Goal: Task Accomplishment & Management: Manage account settings

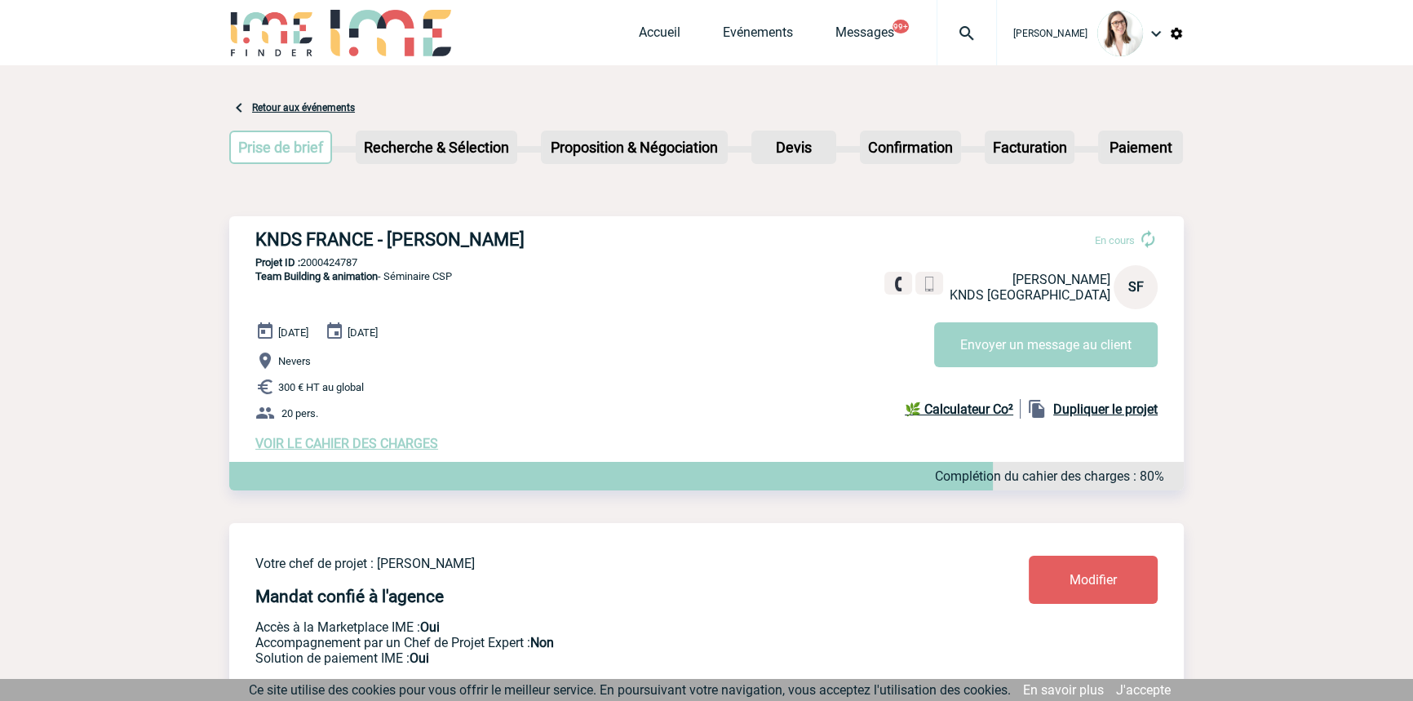
click at [942, 18] on div at bounding box center [966, 32] width 60 height 65
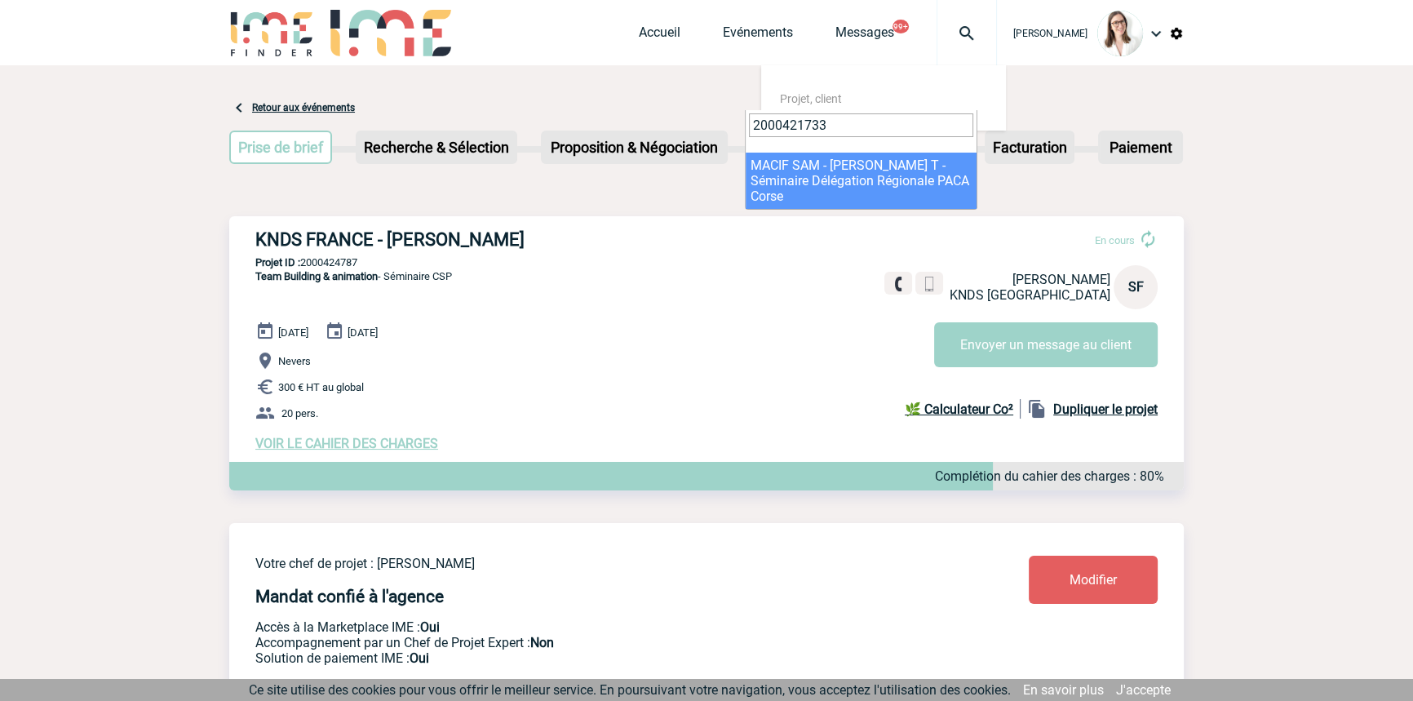
type input "2000421733"
select select "21234"
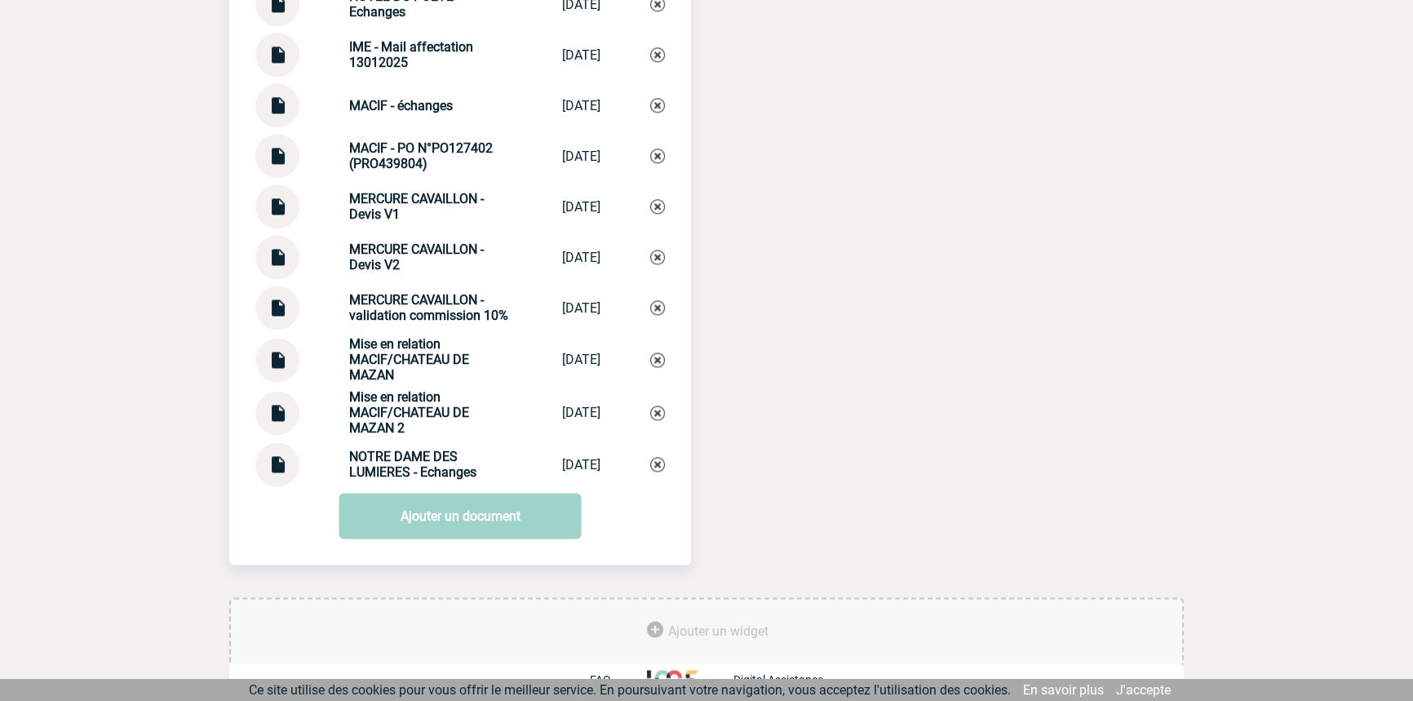
scroll to position [2690, 0]
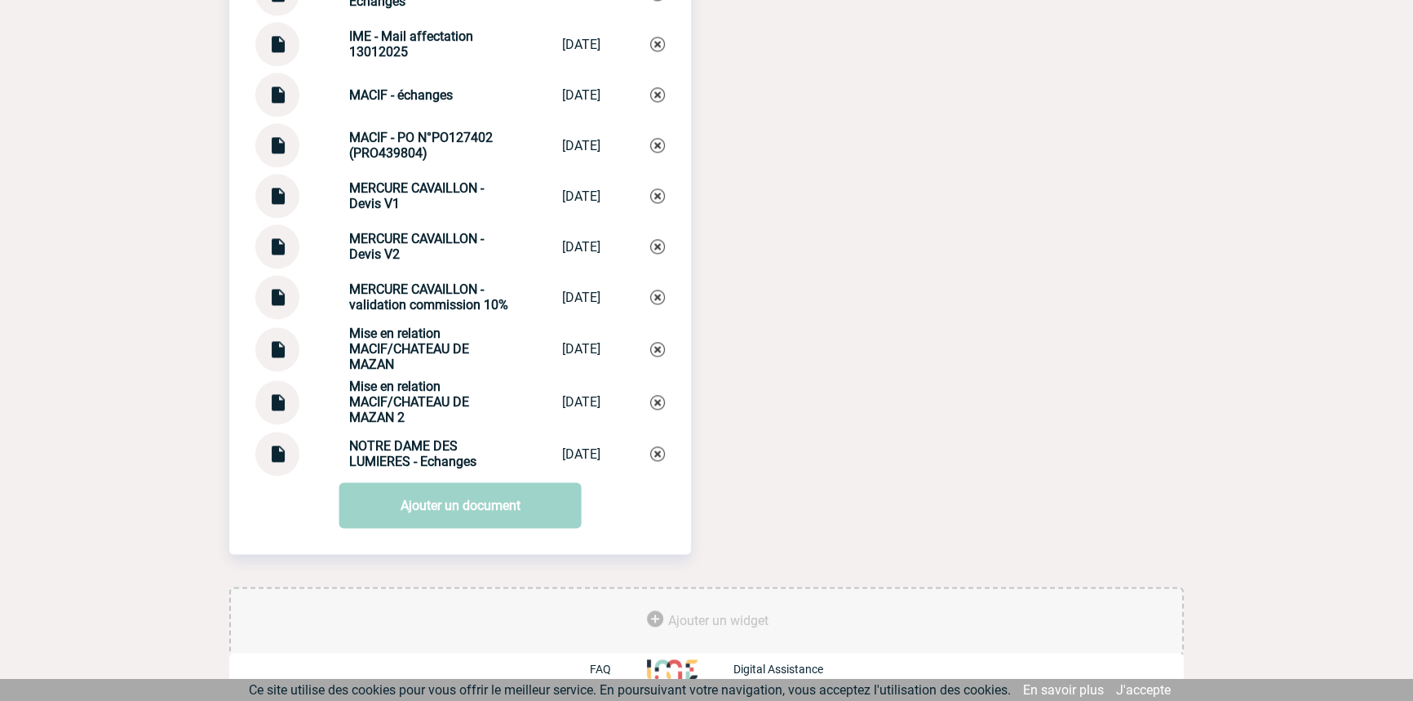
click at [405, 404] on strong "Mise en relation MACIF/CHATEAU DE MAZAN 2" at bounding box center [409, 401] width 120 height 46
copy div "Mise en relation MACIF/CHATEAU DE MAZAN 2 Mise en relatio..."
click at [659, 395] on img at bounding box center [657, 402] width 15 height 15
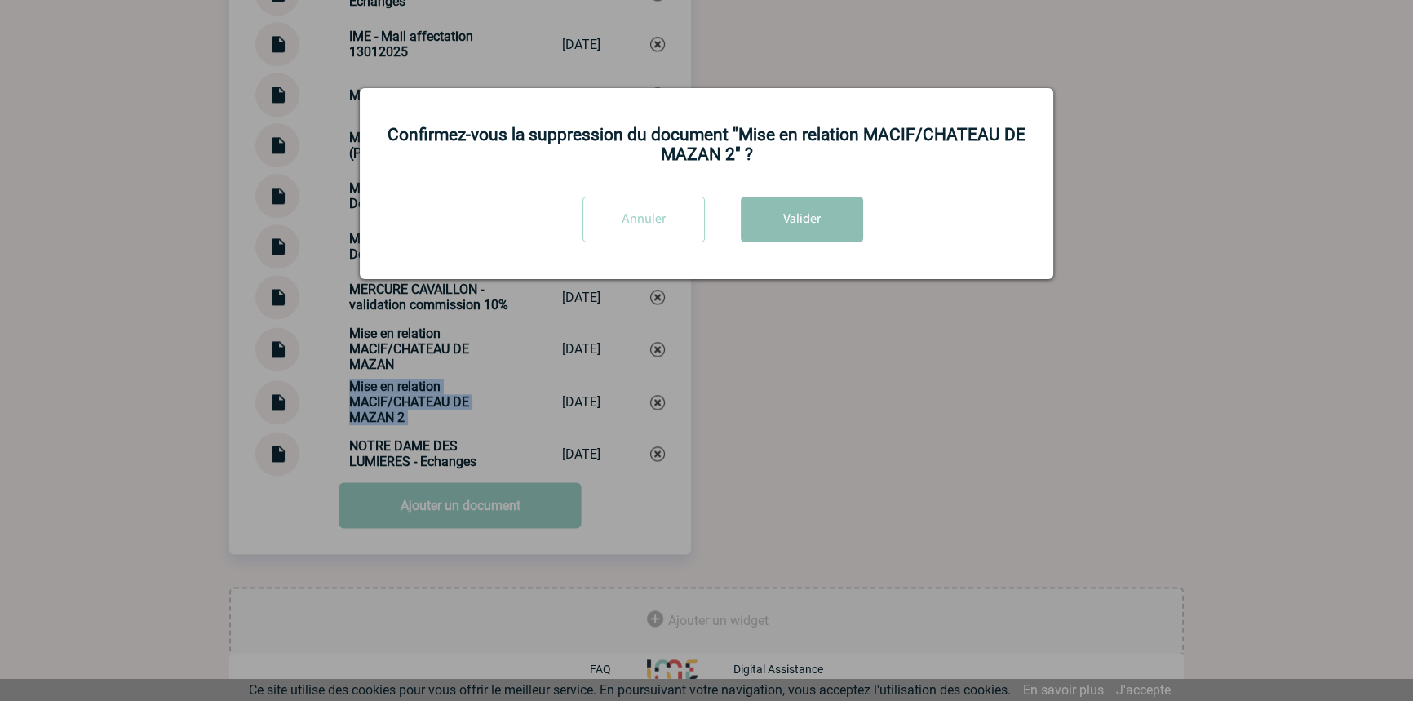
click at [827, 221] on button "Valider" at bounding box center [802, 220] width 122 height 46
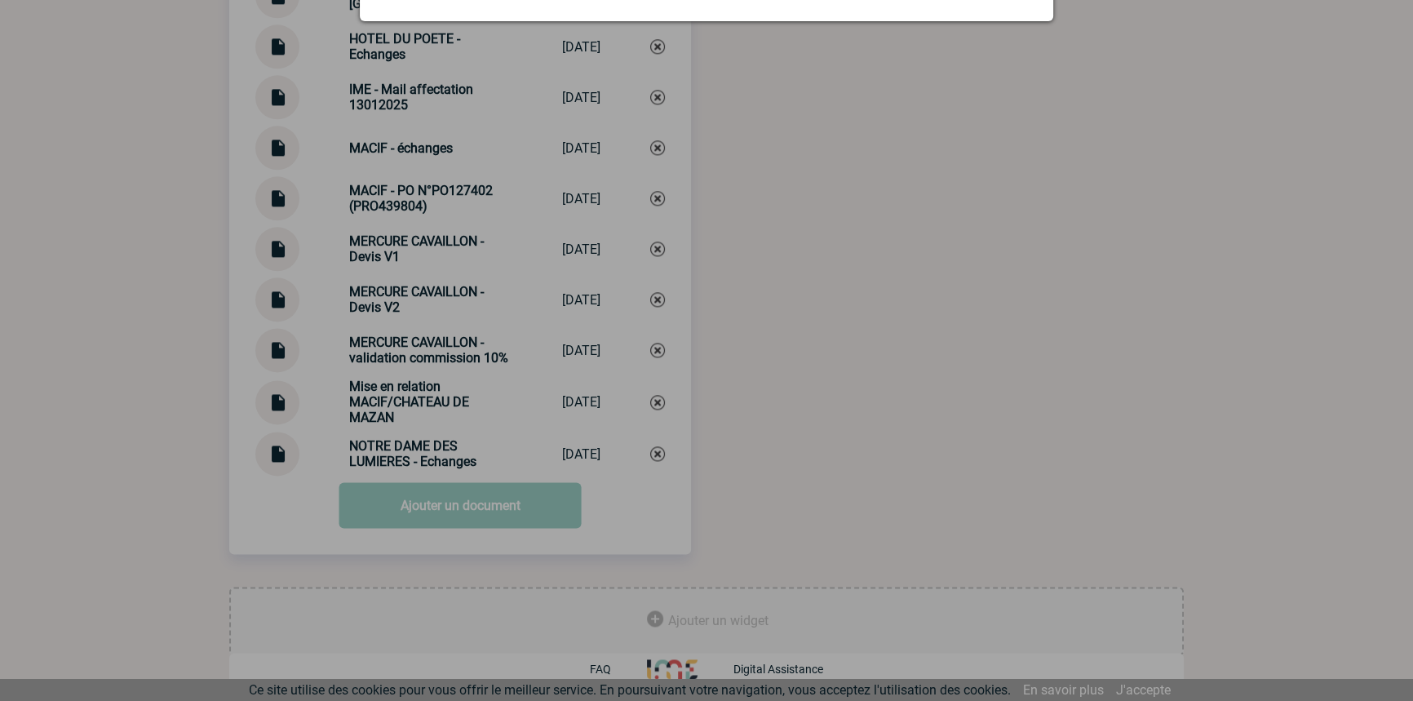
scroll to position [2637, 0]
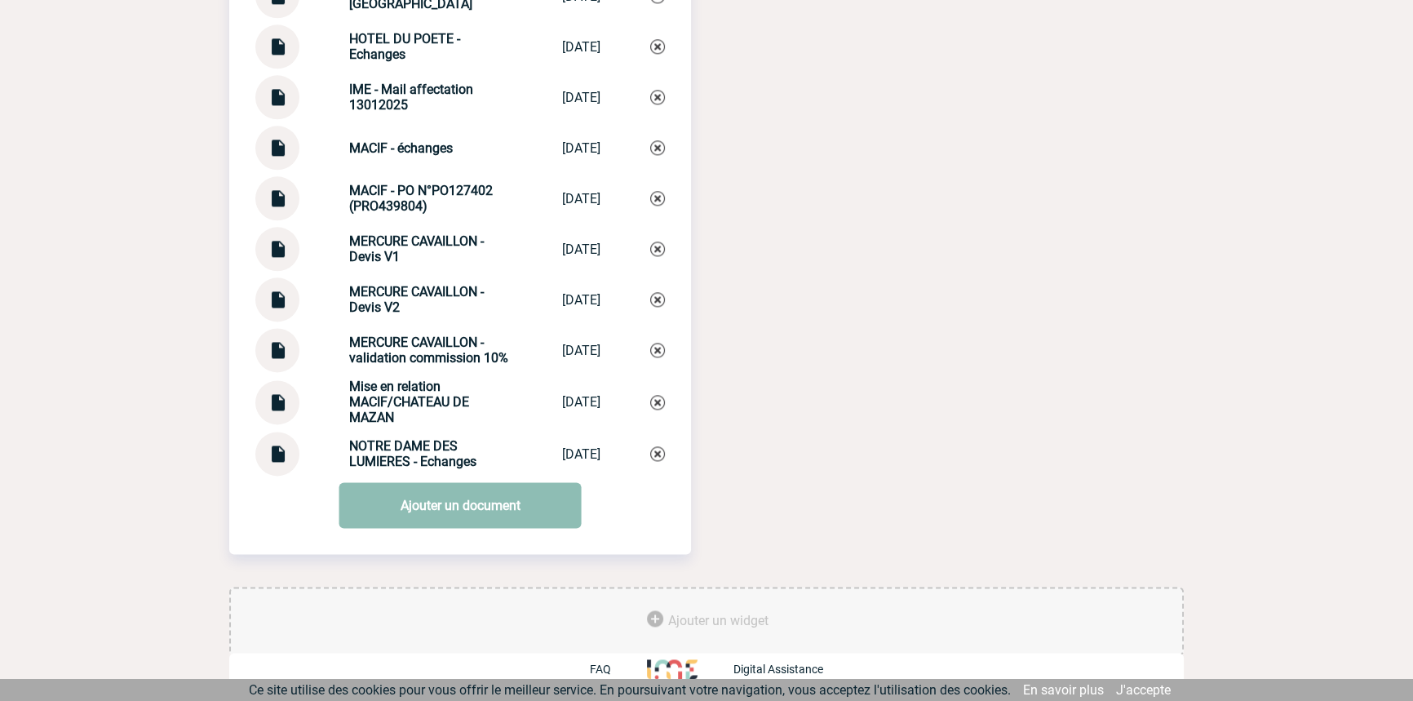
click at [400, 508] on link "Ajouter un document" at bounding box center [460, 505] width 242 height 46
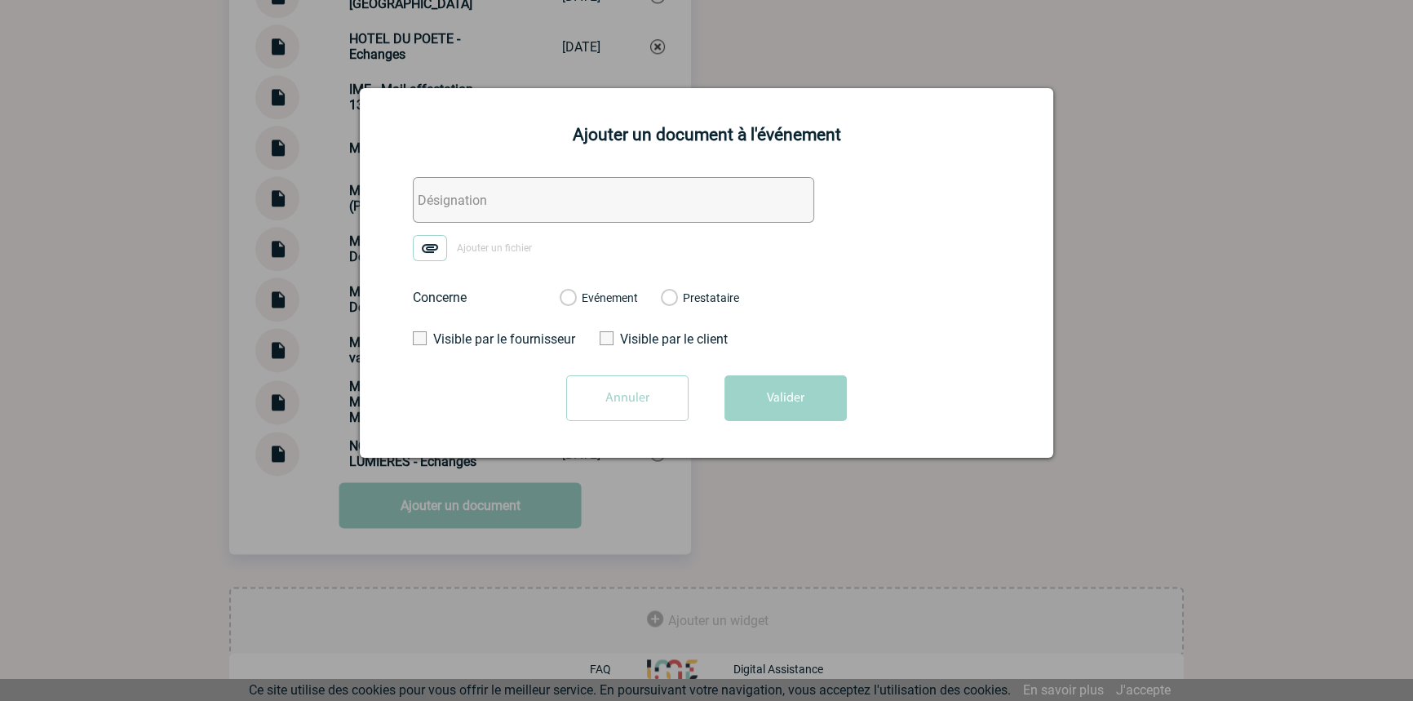
click at [473, 169] on div "Ajouter un document à l'événement Ajouter un fichier Concerne Evénement Prestat…" at bounding box center [706, 272] width 693 height 369
drag, startPoint x: 471, startPoint y: 201, endPoint x: 451, endPoint y: 227, distance: 32.6
click at [471, 201] on input "text" at bounding box center [613, 200] width 401 height 46
paste input "Mise en relation MACIF/CHATEAU DE MAZAN 2"
type input "Mise en relation MACIF/CHATEAU DE MAZAN 2"
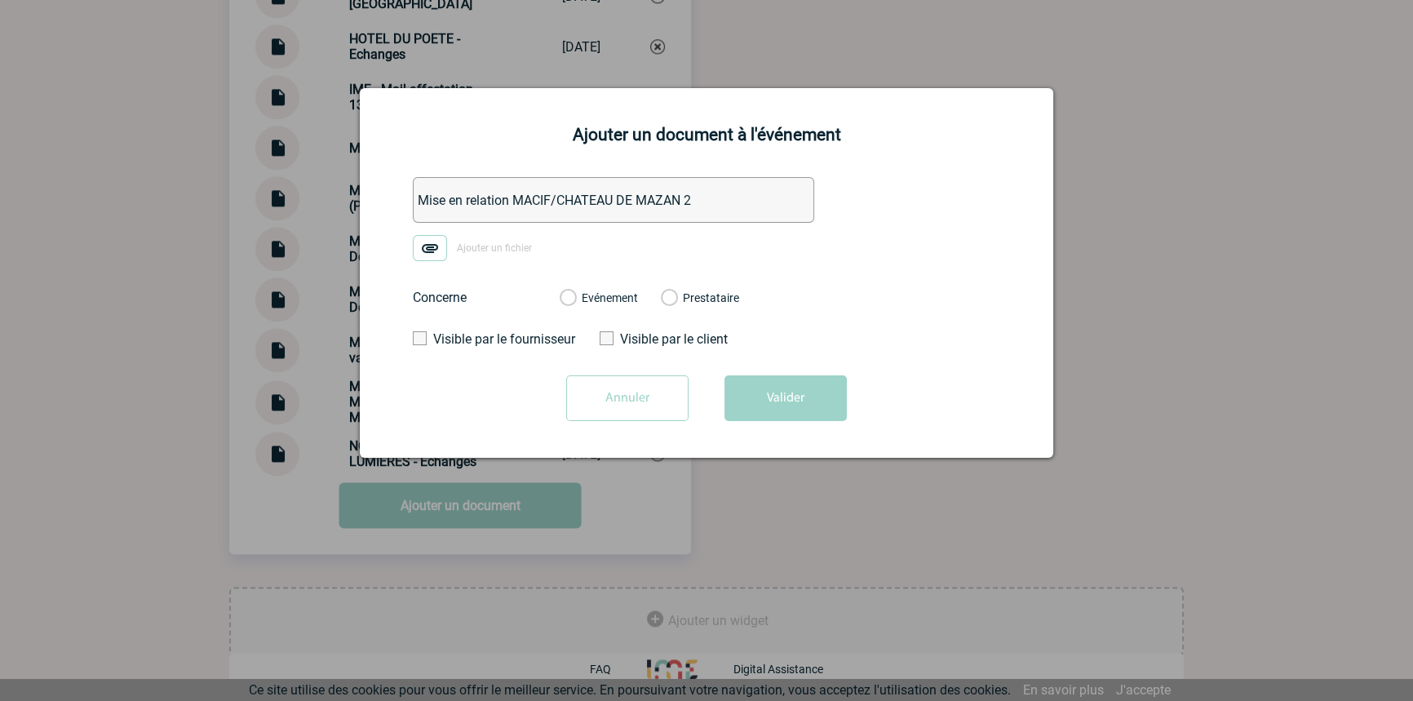
click at [438, 240] on img at bounding box center [430, 248] width 34 height 26
click at [0, 0] on input "Ajouter un fichier" at bounding box center [0, 0] width 0 height 0
click at [575, 296] on label "Evénement" at bounding box center [566, 298] width 15 height 15
click at [0, 0] on input "Evénement" at bounding box center [0, 0] width 0 height 0
click at [831, 430] on div "Annuler Valider" at bounding box center [706, 404] width 652 height 58
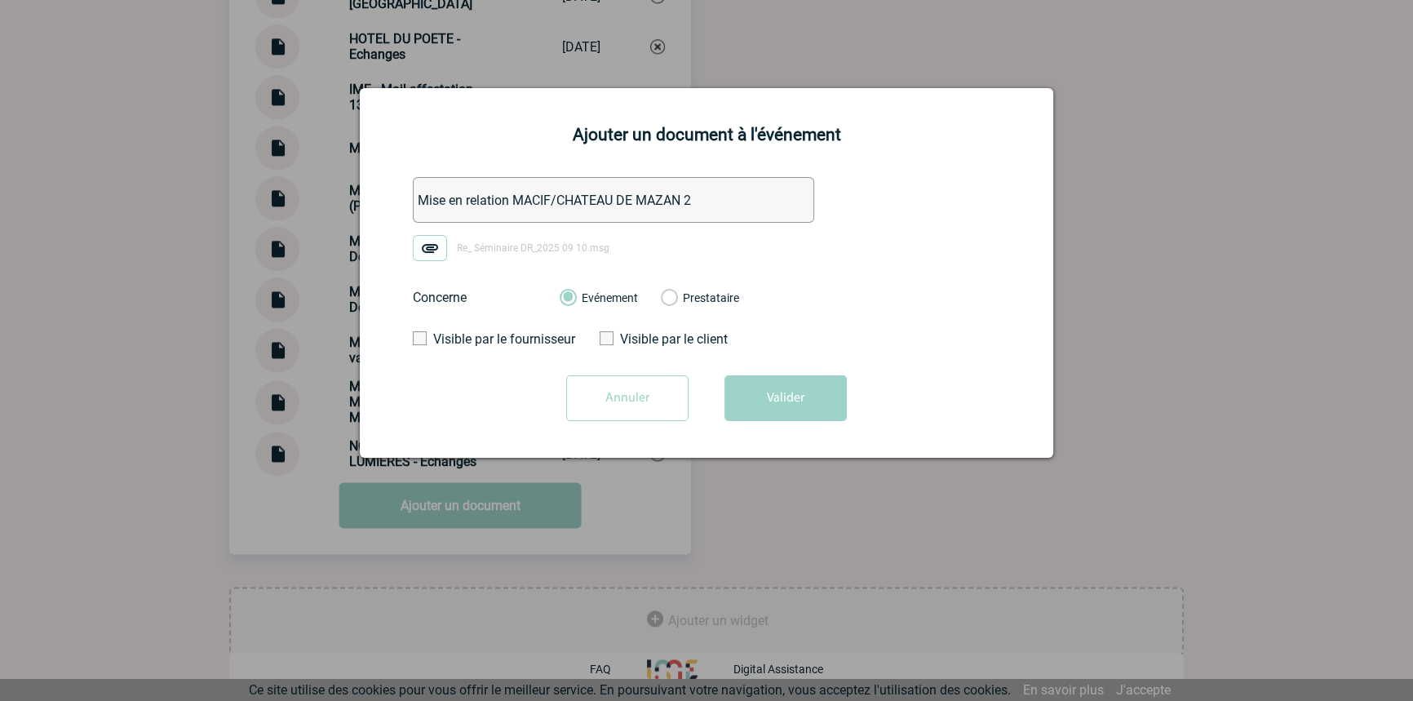
click at [815, 414] on button "Valider" at bounding box center [785, 398] width 122 height 46
